Goal: Task Accomplishment & Management: Use online tool/utility

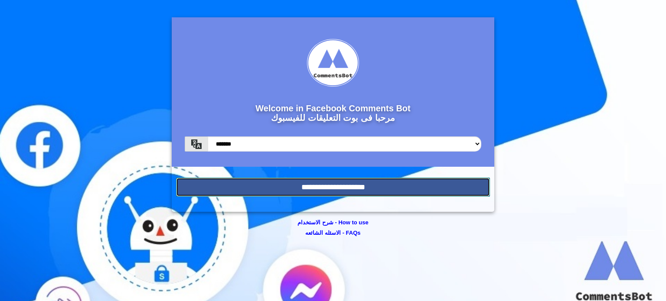
click at [257, 193] on input "**********" at bounding box center [333, 187] width 314 height 19
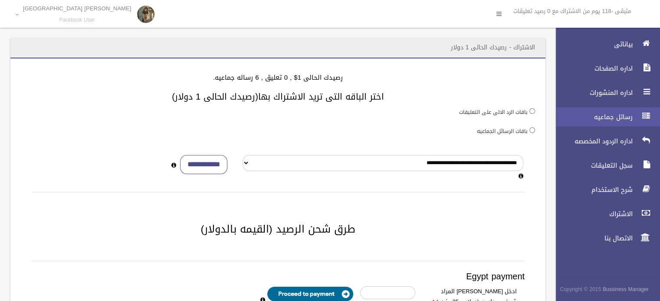
click at [626, 123] on link "رسائل جماعيه" at bounding box center [603, 117] width 111 height 19
